Goal: Information Seeking & Learning: Find specific page/section

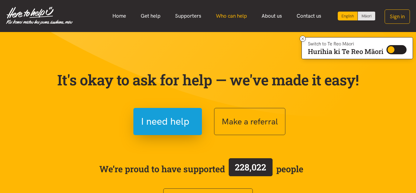
click at [229, 16] on link "Who can help" at bounding box center [232, 15] width 46 height 13
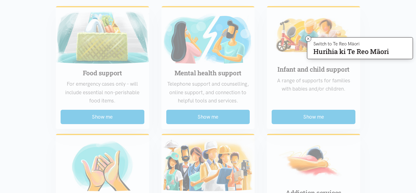
scroll to position [168, 0]
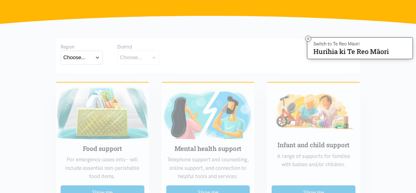
scroll to position [83, 0]
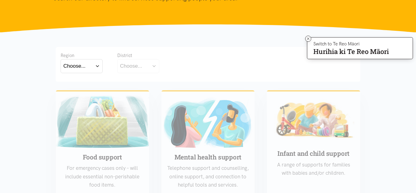
click at [94, 68] on button "Choose..." at bounding box center [82, 66] width 42 height 14
click at [84, 91] on label "Waikato" at bounding box center [81, 93] width 37 height 8
click at [0, 0] on input "Waikato" at bounding box center [0, 0] width 0 height 0
click at [124, 67] on div "Choose..." at bounding box center [131, 66] width 22 height 8
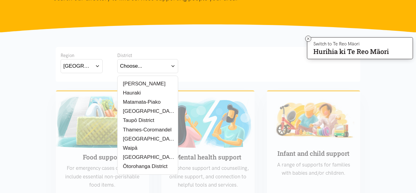
click at [131, 84] on label "[PERSON_NAME]" at bounding box center [142, 84] width 45 height 8
click at [0, 0] on input "[PERSON_NAME]" at bounding box center [0, 0] width 0 height 0
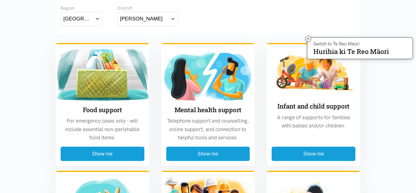
scroll to position [144, 0]
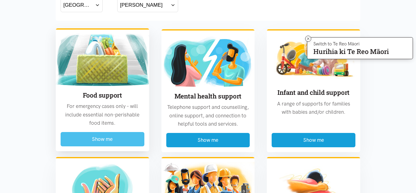
click at [97, 141] on button "Show me" at bounding box center [103, 139] width 84 height 14
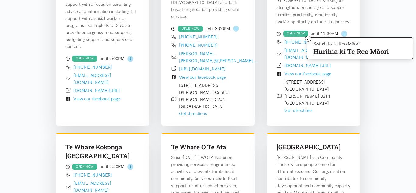
scroll to position [264, 0]
